Goal: Task Accomplishment & Management: Manage account settings

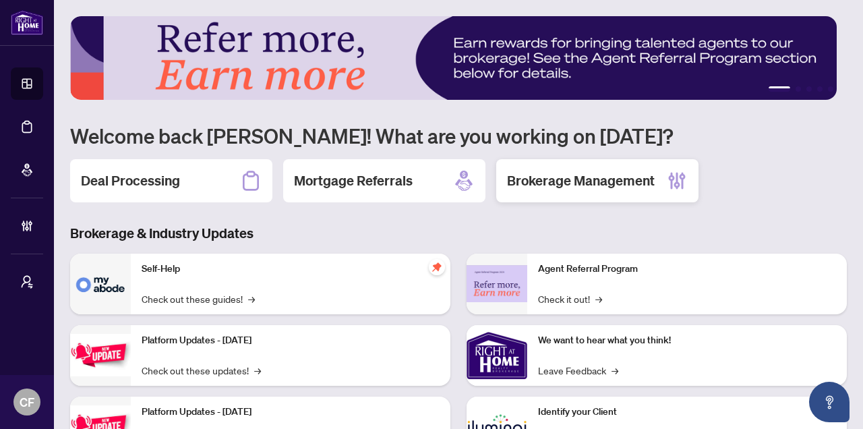
click at [613, 192] on div "Brokerage Management" at bounding box center [597, 180] width 202 height 43
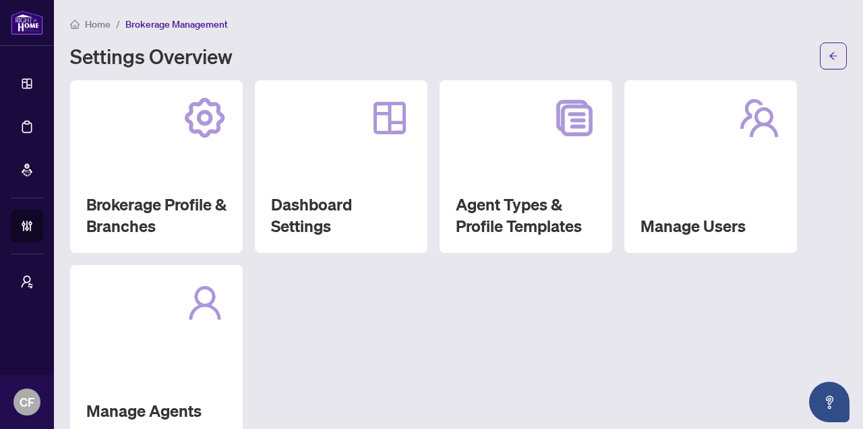
click at [146, 309] on div at bounding box center [156, 302] width 140 height 43
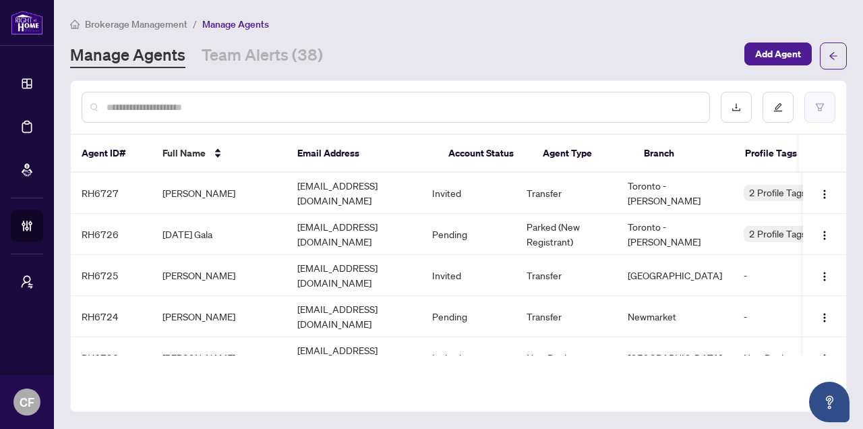
click at [819, 109] on icon "filter" at bounding box center [819, 106] width 9 height 9
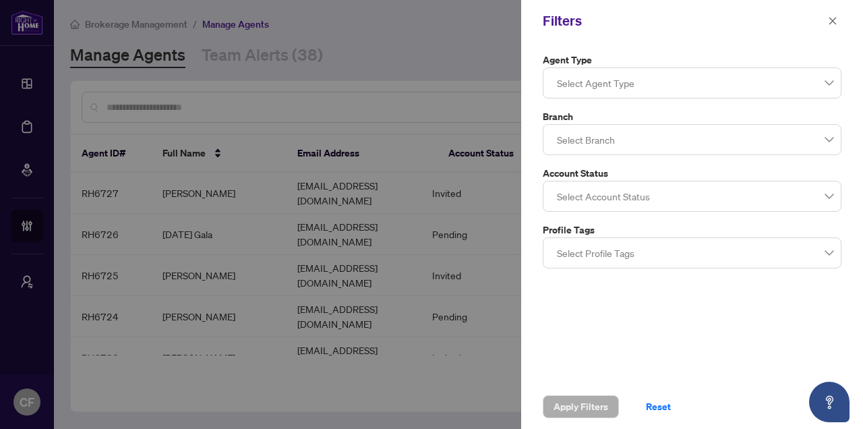
click at [605, 141] on div at bounding box center [691, 139] width 281 height 24
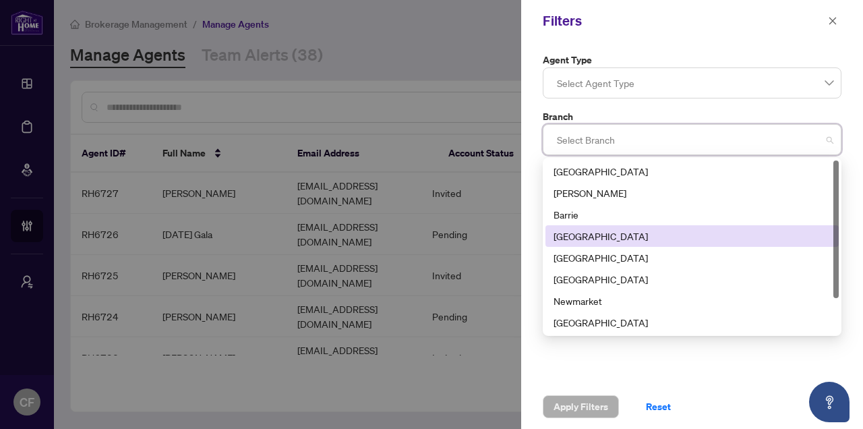
click at [609, 243] on div "[GEOGRAPHIC_DATA]" at bounding box center [691, 236] width 293 height 22
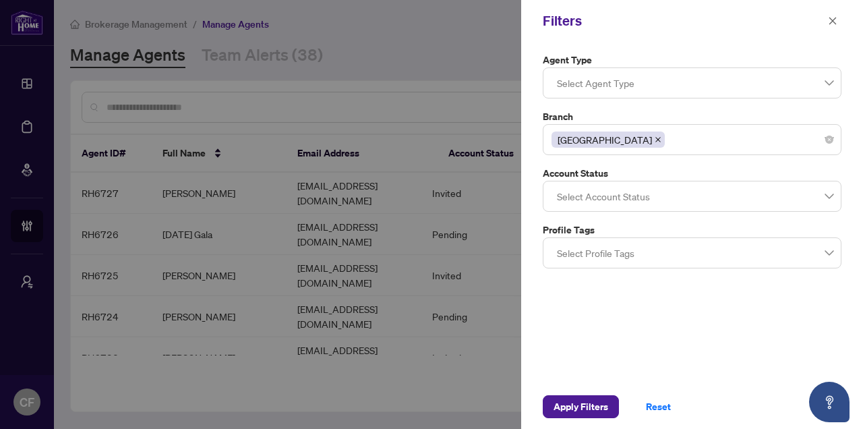
click at [646, 60] on label "Agent Type" at bounding box center [692, 60] width 299 height 15
click at [638, 204] on div at bounding box center [691, 196] width 281 height 24
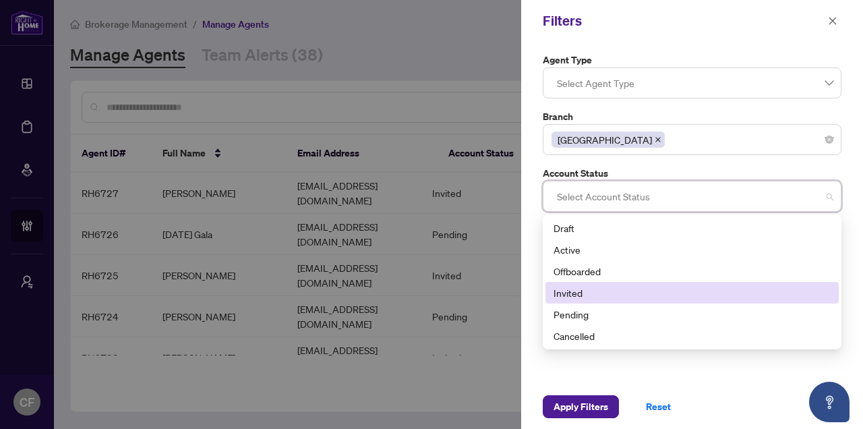
click at [611, 295] on div "Invited" at bounding box center [691, 292] width 277 height 15
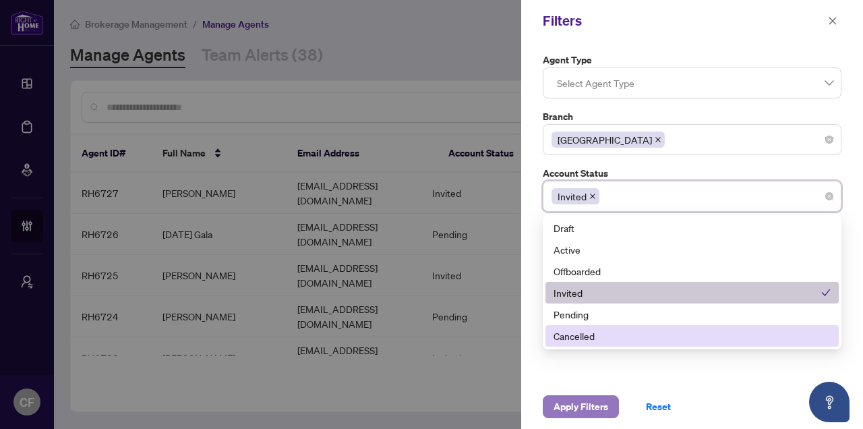
click at [595, 406] on span "Apply Filters" at bounding box center [580, 407] width 55 height 22
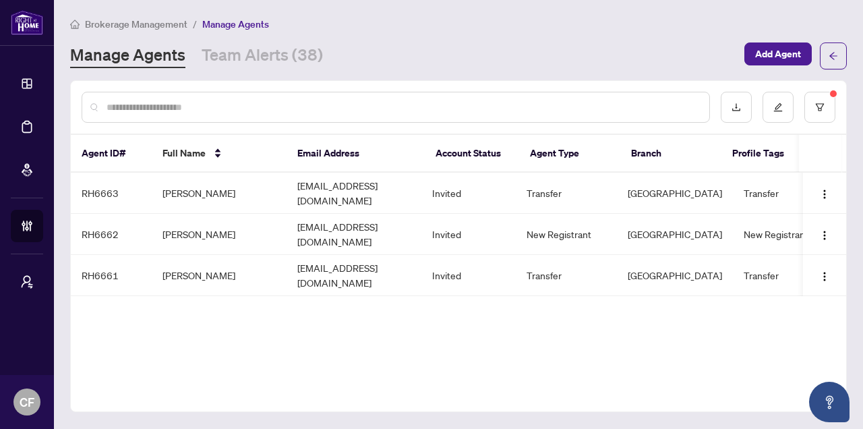
click at [832, 92] on sup at bounding box center [833, 93] width 7 height 7
click at [830, 100] on button "button" at bounding box center [819, 107] width 31 height 31
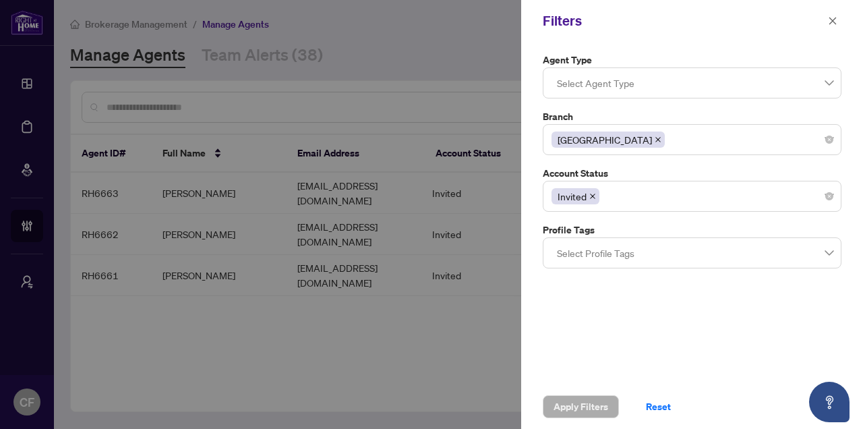
click at [594, 199] on span at bounding box center [592, 196] width 7 height 15
click at [611, 199] on div at bounding box center [691, 196] width 281 height 24
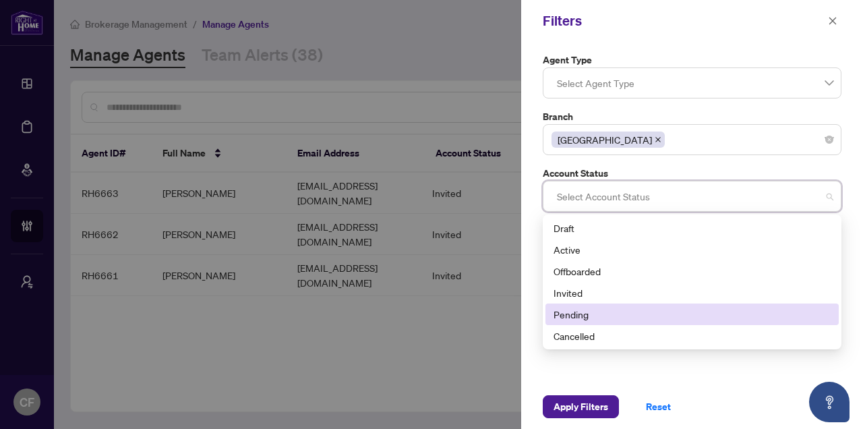
click at [585, 315] on div "Pending" at bounding box center [691, 314] width 277 height 15
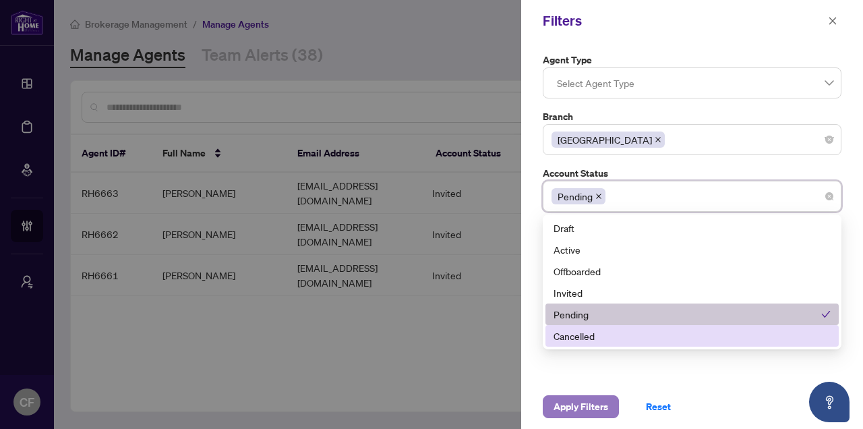
click at [596, 410] on span "Apply Filters" at bounding box center [580, 407] width 55 height 22
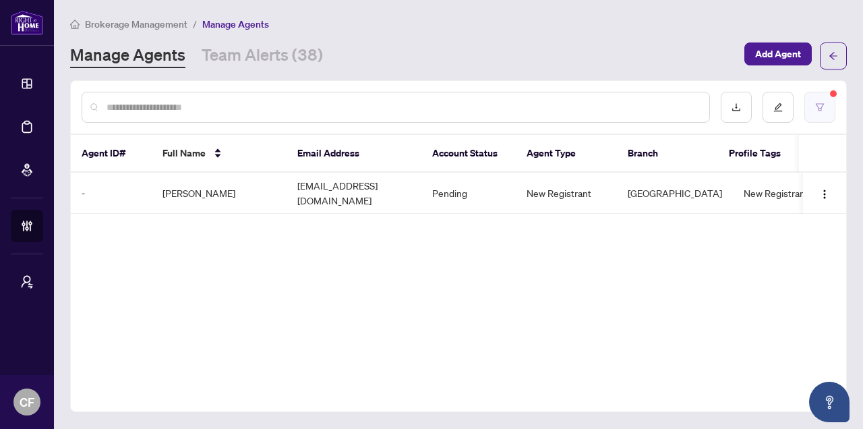
click at [830, 100] on button "button" at bounding box center [819, 107] width 31 height 31
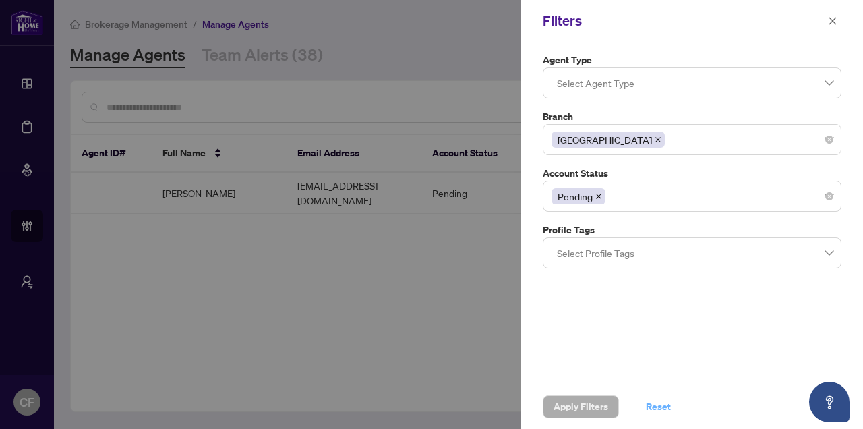
click at [660, 406] on span "Reset" at bounding box center [658, 407] width 25 height 22
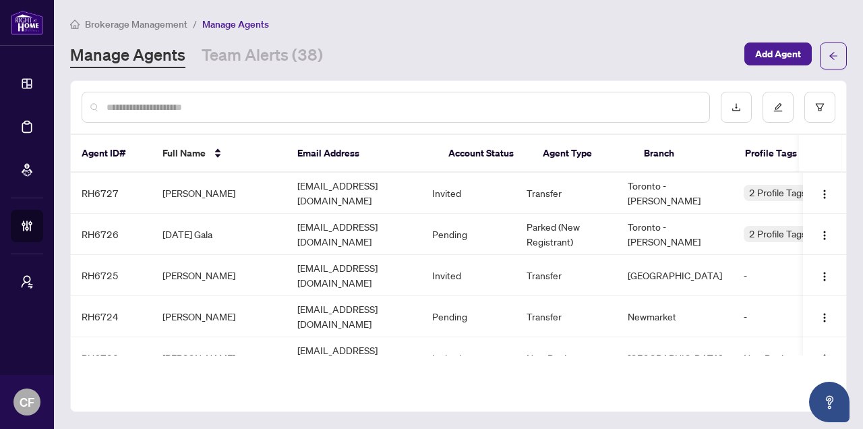
click at [150, 22] on span "Brokerage Management" at bounding box center [136, 24] width 102 height 12
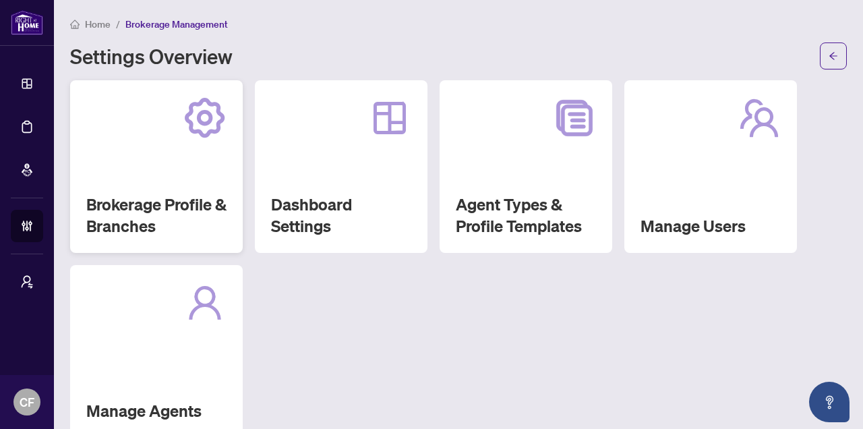
click at [188, 171] on div "Brokerage Profile & Branches" at bounding box center [156, 166] width 173 height 173
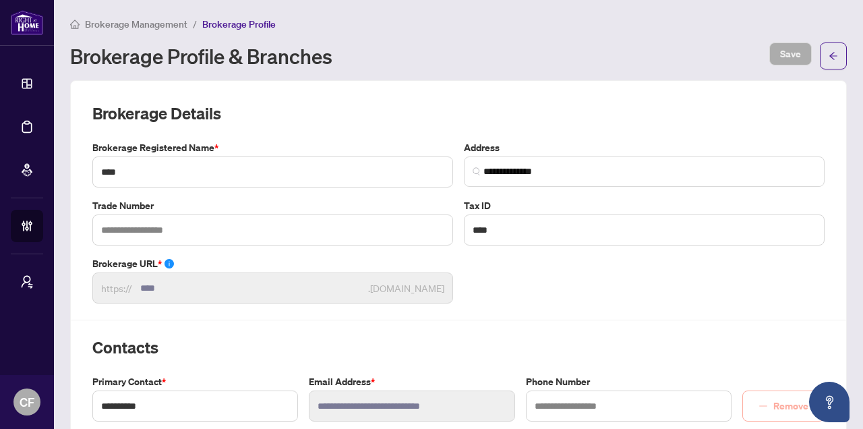
click at [145, 28] on span "Brokerage Management" at bounding box center [136, 24] width 102 height 12
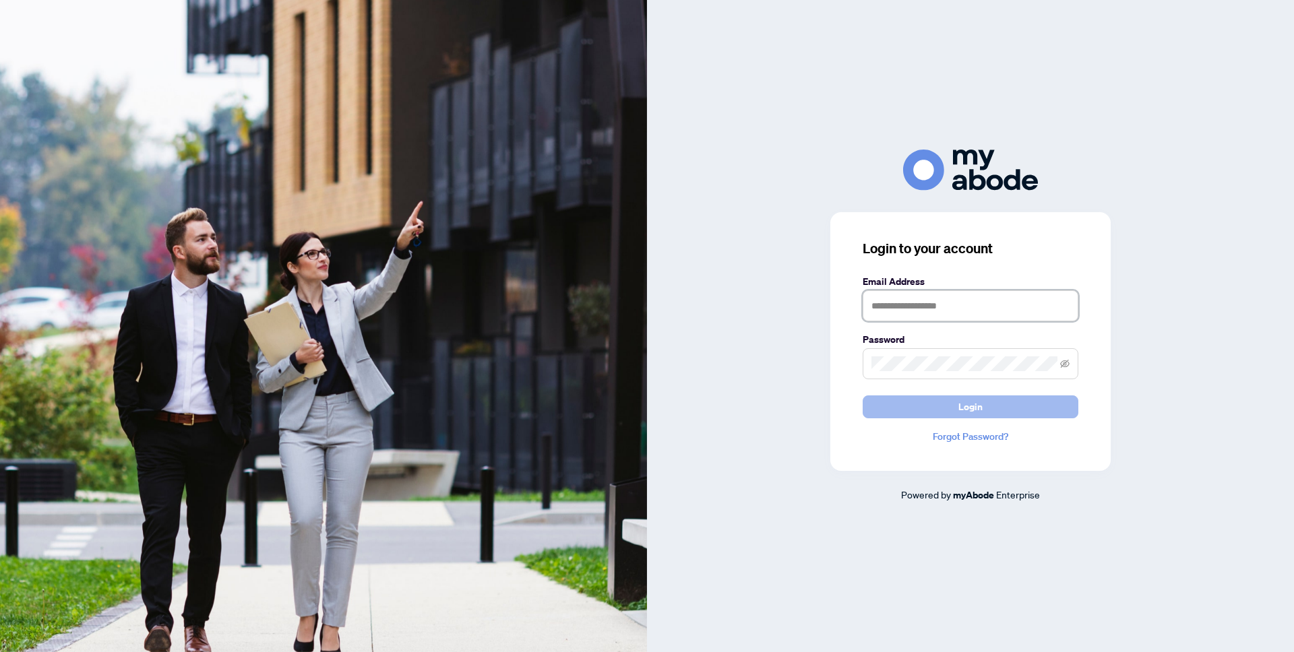
type input "**********"
click at [896, 404] on button "Login" at bounding box center [971, 407] width 216 height 23
